Goal: Information Seeking & Learning: Learn about a topic

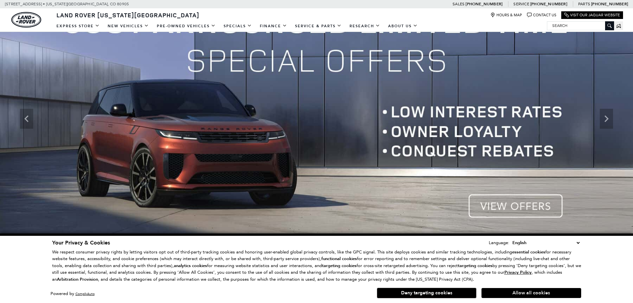
click at [552, 294] on button "Allow all cookies" at bounding box center [532, 293] width 100 height 10
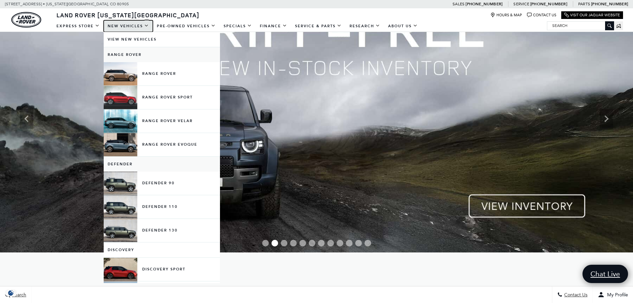
click at [127, 23] on link "New Vehicles" at bounding box center [128, 26] width 49 height 12
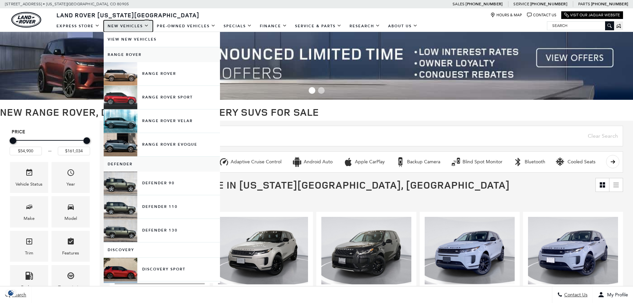
click at [125, 26] on link "New Vehicles" at bounding box center [128, 26] width 49 height 12
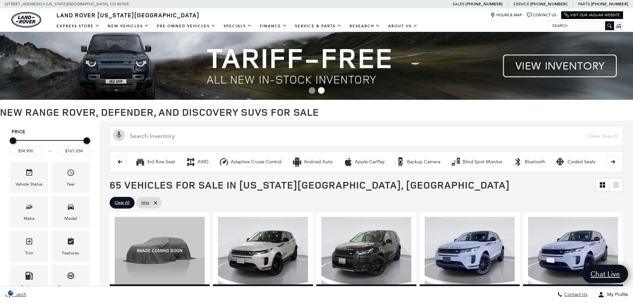
scroll to position [3, 0]
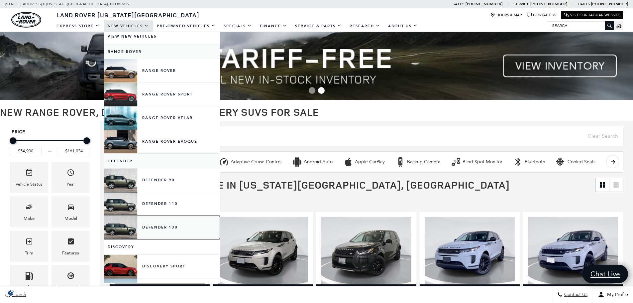
click at [170, 229] on link "Defender 130" at bounding box center [162, 227] width 116 height 23
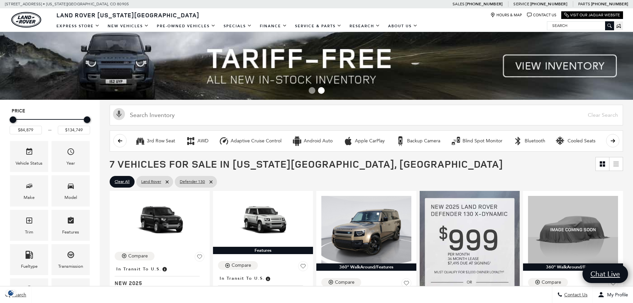
click at [588, 55] on img at bounding box center [316, 66] width 633 height 68
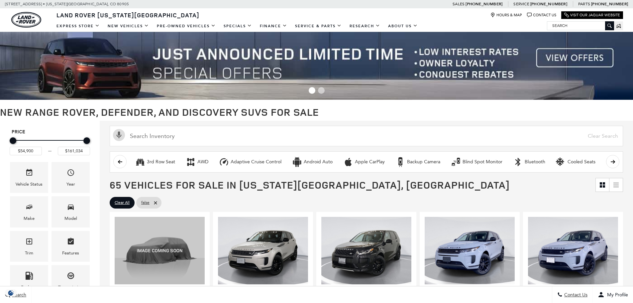
click at [598, 58] on img at bounding box center [316, 66] width 633 height 68
